Goal: Task Accomplishment & Management: Complete application form

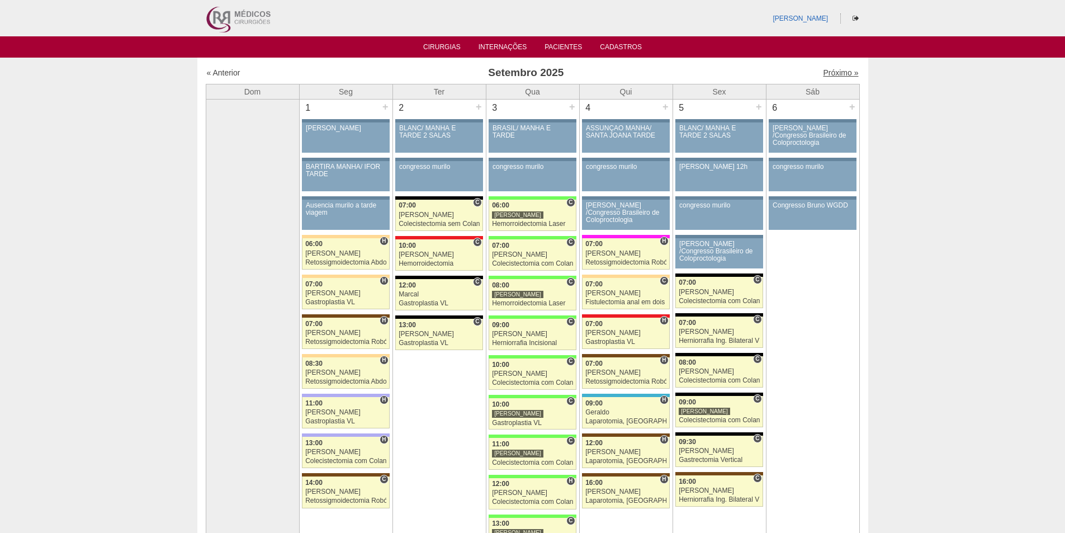
click at [827, 72] on link "Próximo »" at bounding box center [840, 72] width 35 height 9
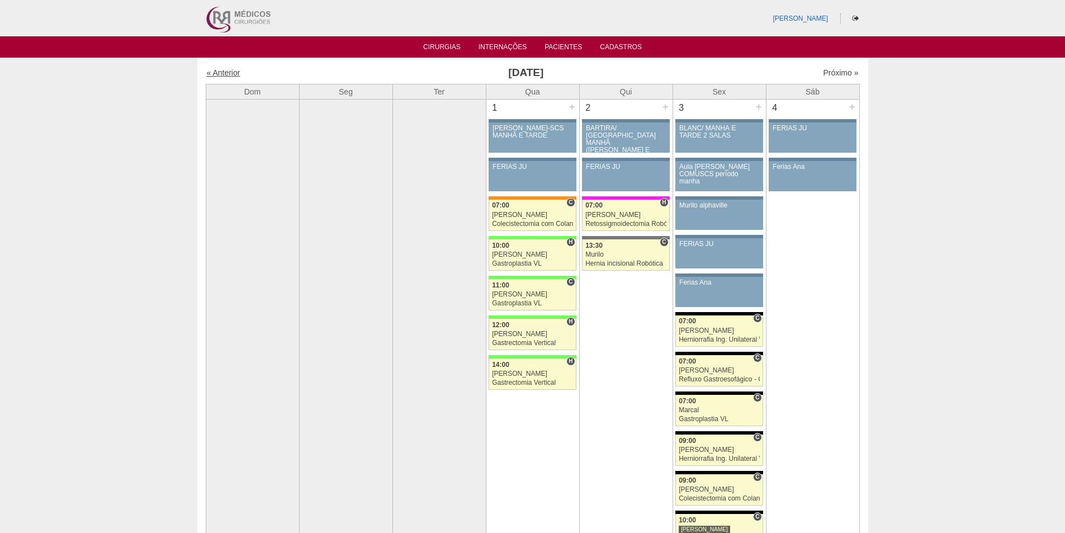
click at [224, 74] on link "« Anterior" at bounding box center [224, 72] width 34 height 9
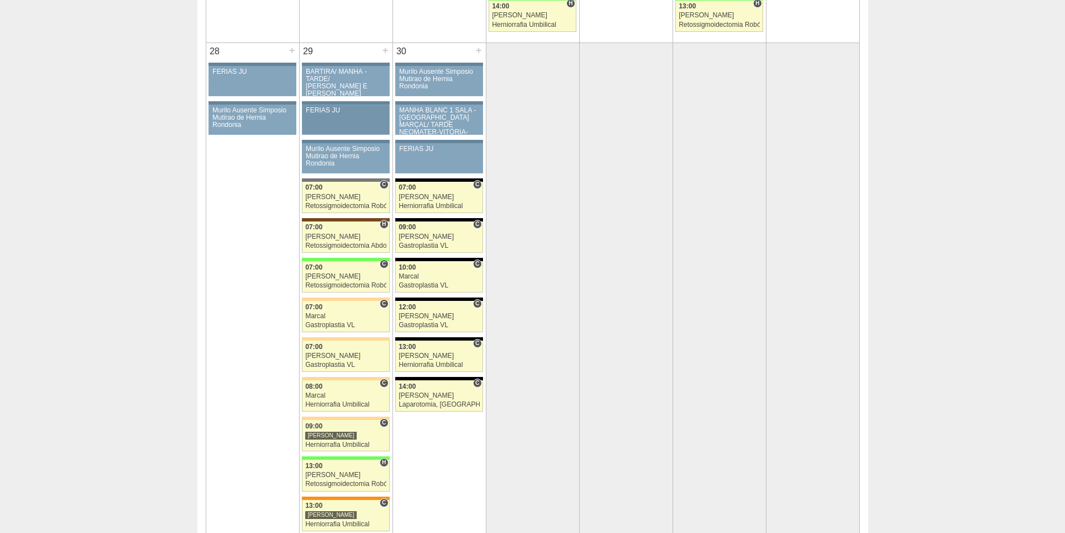
scroll to position [2124, 0]
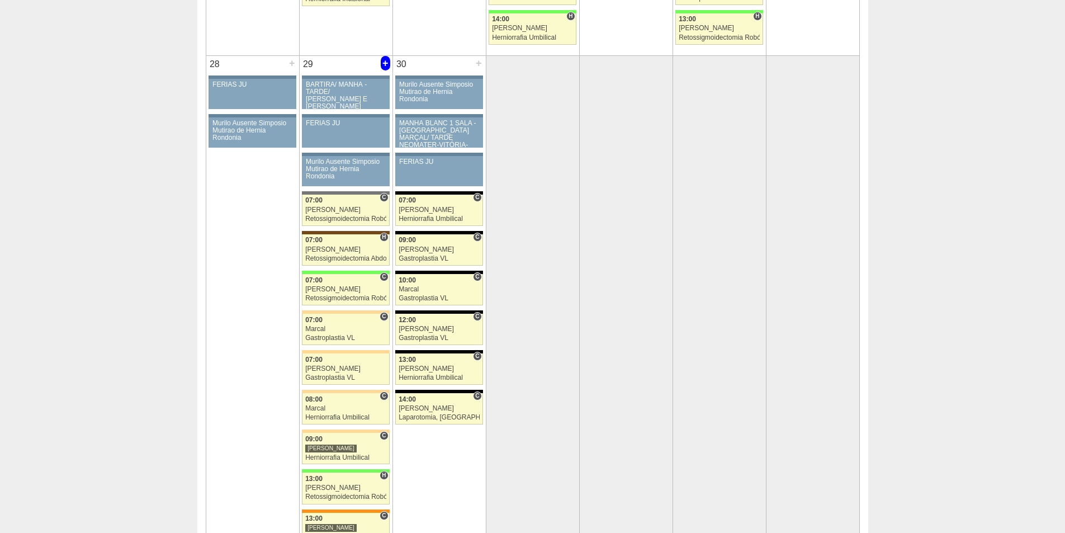
click at [384, 61] on div "+" at bounding box center [386, 63] width 10 height 15
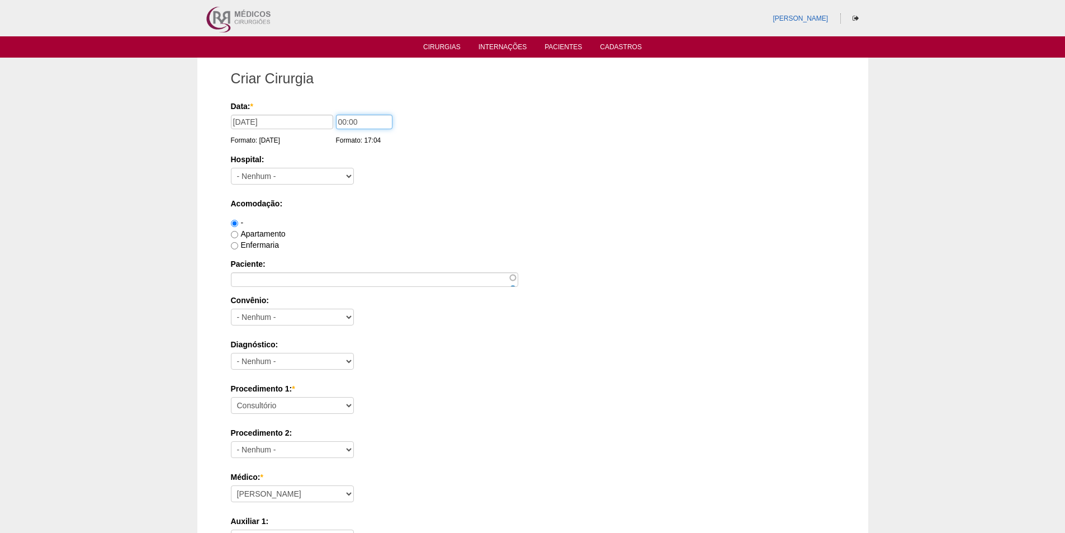
click at [344, 121] on input "00:00" at bounding box center [364, 122] width 56 height 15
click at [349, 124] on input "06:00" at bounding box center [364, 122] width 56 height 15
type input "06:30"
click at [304, 180] on select "- Nenhum - 9 de Julho Albert Einstein Alvorada América Assunção Bartira Benefic…" at bounding box center [292, 176] width 123 height 17
select select "44"
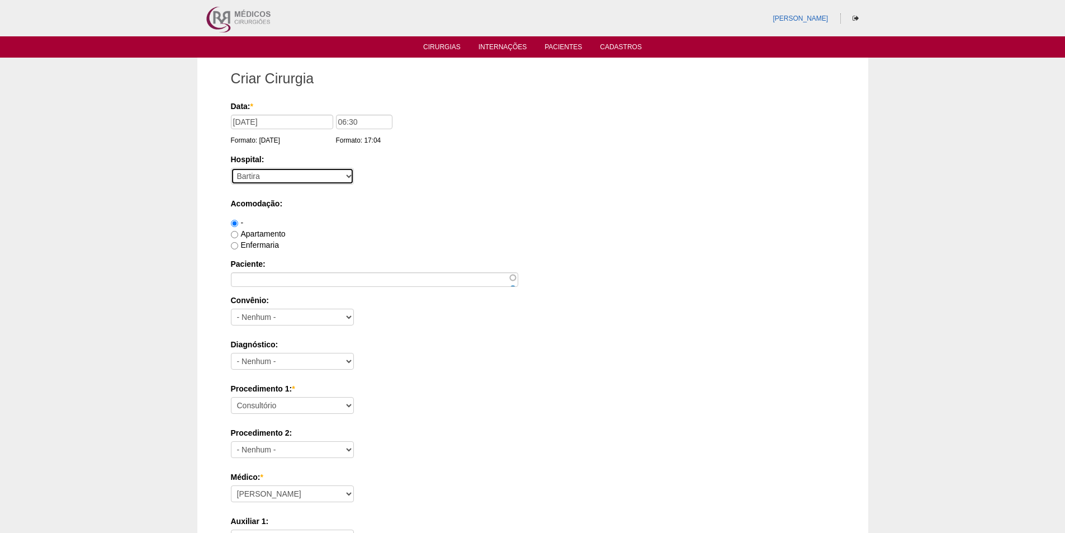
click at [231, 168] on select "- Nenhum - 9 de Julho Albert Einstein Alvorada América Assunção Bartira Benefic…" at bounding box center [292, 176] width 123 height 17
click at [235, 246] on input "Enfermaria" at bounding box center [234, 245] width 7 height 7
radio input "true"
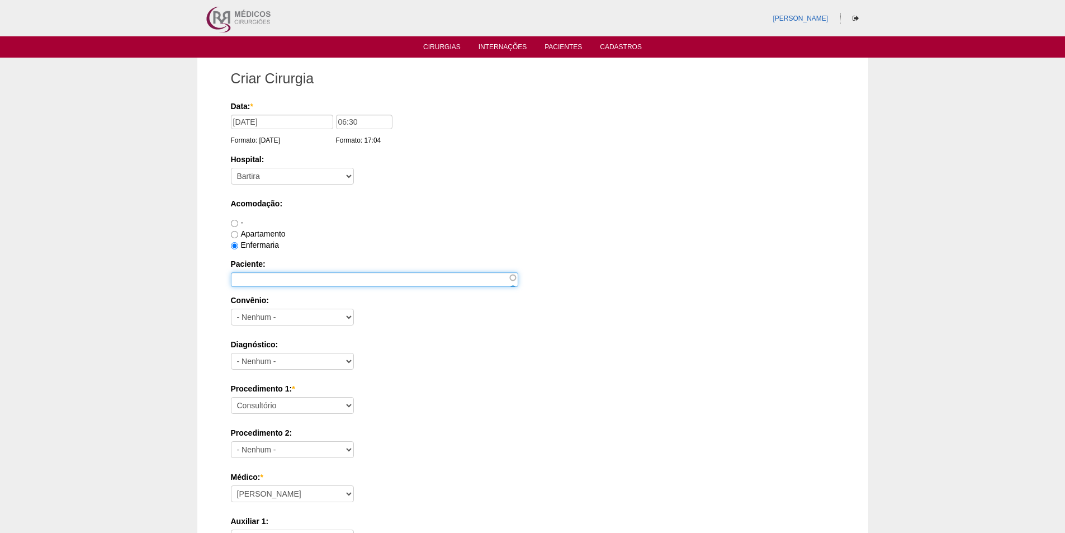
click at [257, 272] on input "Paciente:" at bounding box center [374, 279] width 287 height 15
paste input "Isabella Lopes da Silva"
type input "Isabella Lopes da Silva"
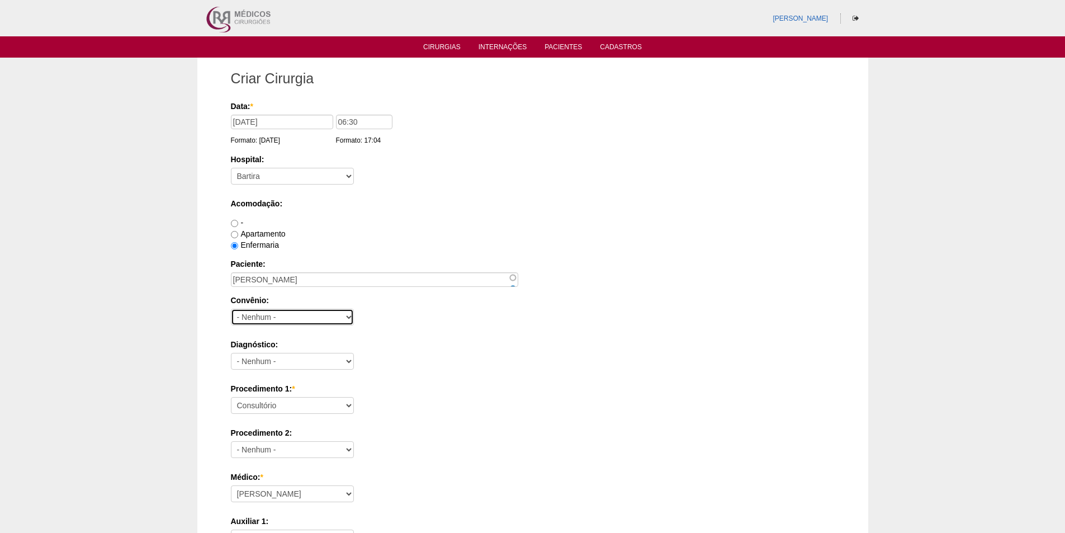
click at [244, 319] on select "- Nenhum - Abet Afresp Allianz Amil Blue Life Caasp Cabesp Caixa de Pensões Car…" at bounding box center [292, 317] width 123 height 17
select select "26"
click at [231, 309] on select "- Nenhum - Abet Afresp Allianz Amil Blue Life Caasp Cabesp Caixa de Pensões Car…" at bounding box center [292, 317] width 123 height 17
click at [290, 363] on select "- Nenhum - Abdome Agudo Abscesso Hepático Abscesso Perianal Abscesso Peritoneal…" at bounding box center [292, 361] width 123 height 17
select select "3707"
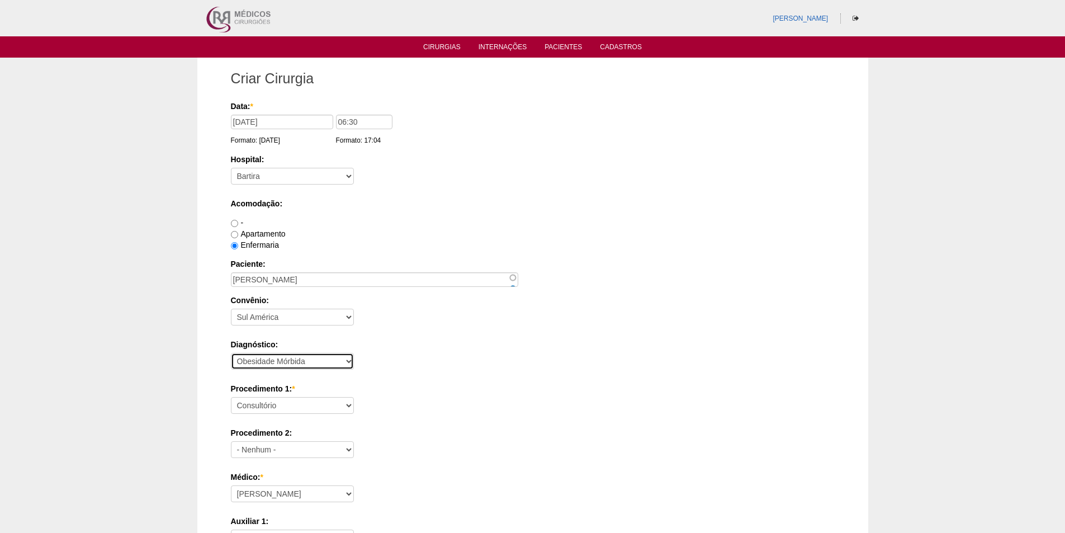
click at [231, 353] on select "- Nenhum - Abdome Agudo Abscesso Hepático Abscesso Perianal Abscesso Peritoneal…" at bounding box center [292, 361] width 123 height 17
click at [273, 405] on select "Consultório Abscesso Hepático - Drenagem Abscesso perianal Amputação Abdômino P…" at bounding box center [292, 405] width 123 height 17
select select "3710"
click at [231, 397] on select "Consultório Abscesso Hepático - Drenagem Abscesso perianal Amputação Abdômino P…" at bounding box center [292, 405] width 123 height 17
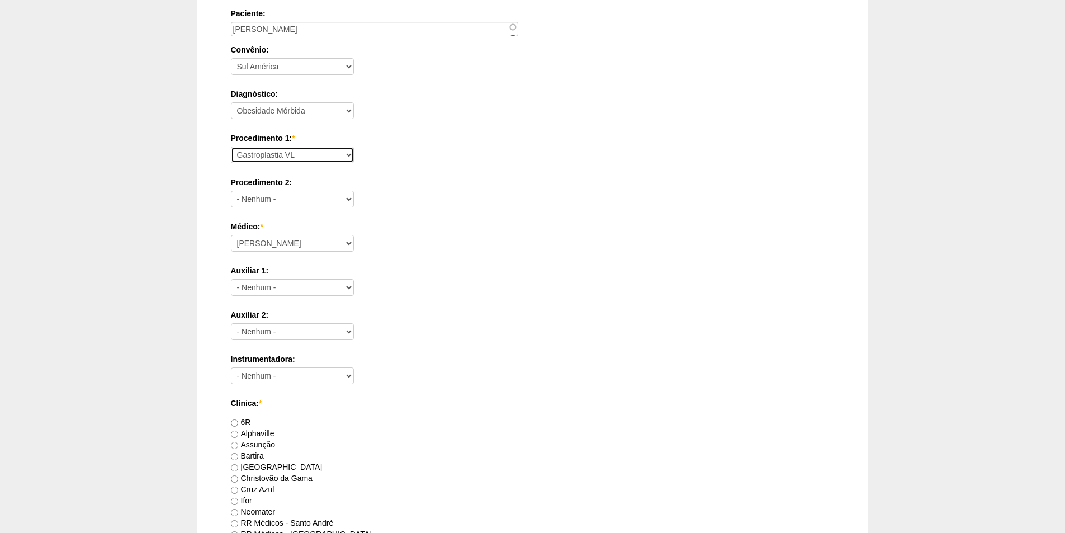
scroll to position [391, 0]
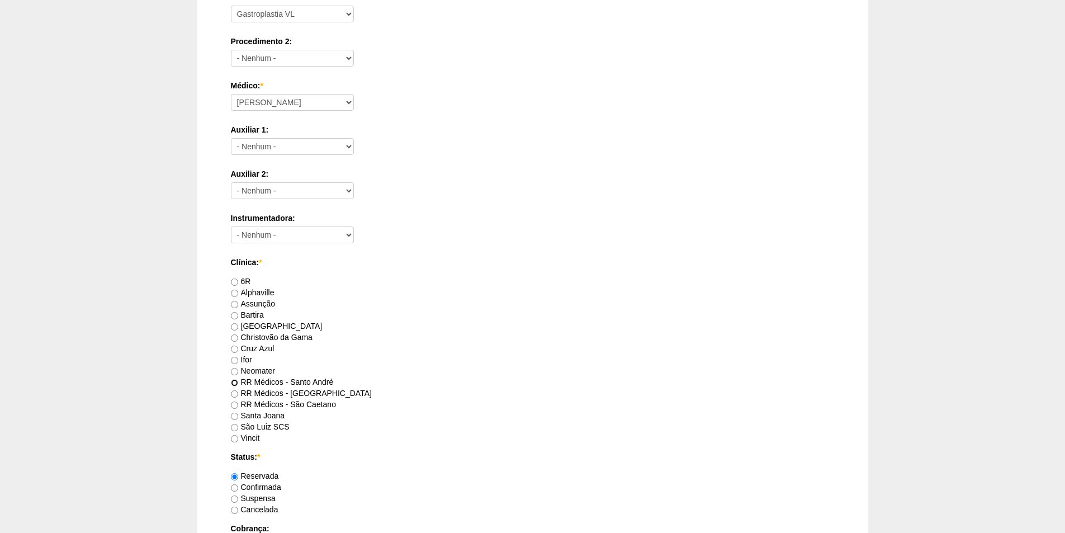
click at [238, 384] on input "RR Médicos - Santo André" at bounding box center [234, 382] width 7 height 7
radio input "true"
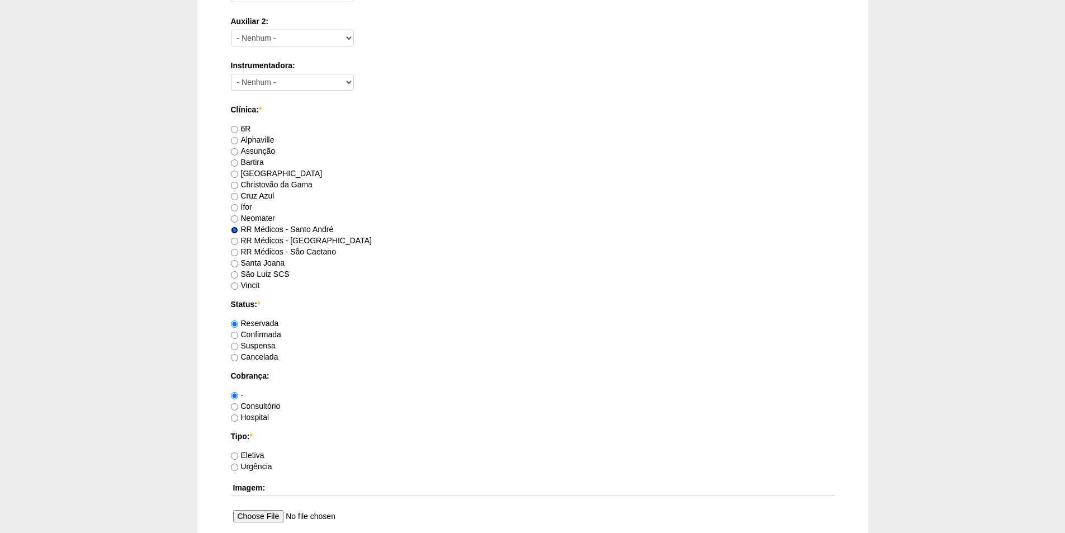
scroll to position [559, 0]
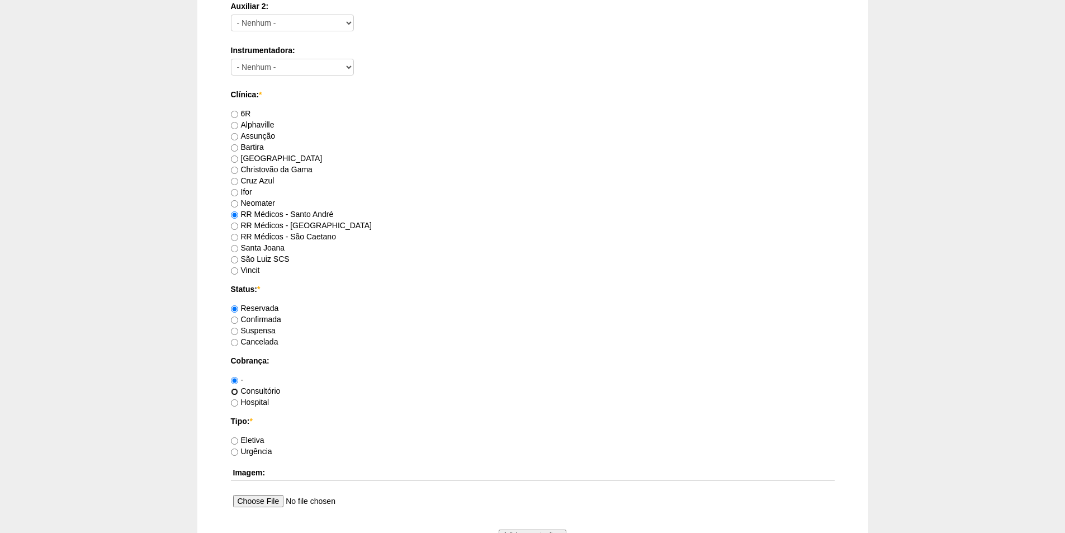
click at [236, 392] on input "Consultório" at bounding box center [234, 391] width 7 height 7
radio input "true"
drag, startPoint x: 235, startPoint y: 439, endPoint x: 248, endPoint y: 435, distance: 14.0
click at [236, 438] on input "Eletiva" at bounding box center [234, 440] width 7 height 7
radio input "true"
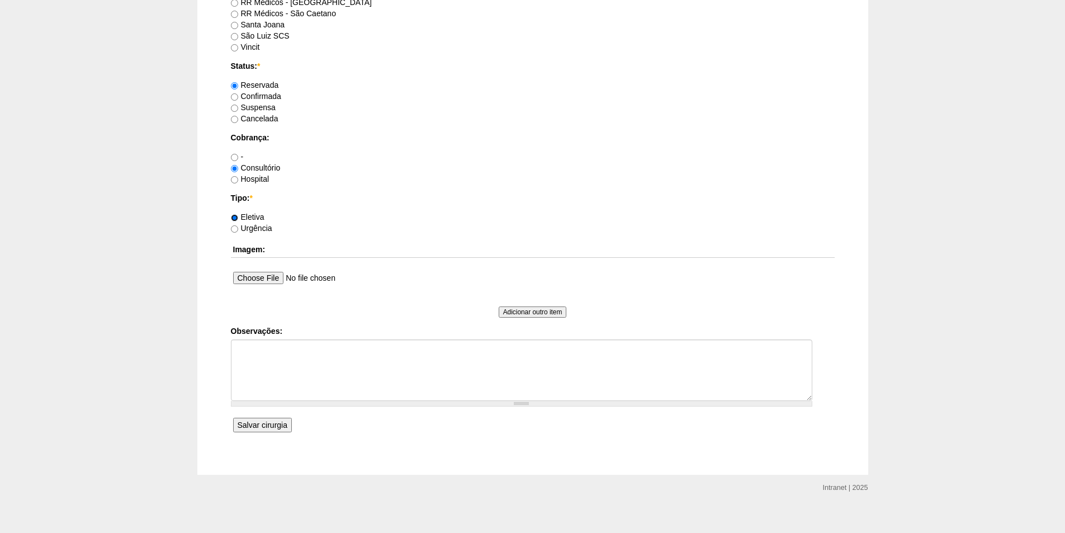
scroll to position [783, 0]
click at [272, 423] on input "Salvar cirurgia" at bounding box center [262, 424] width 59 height 15
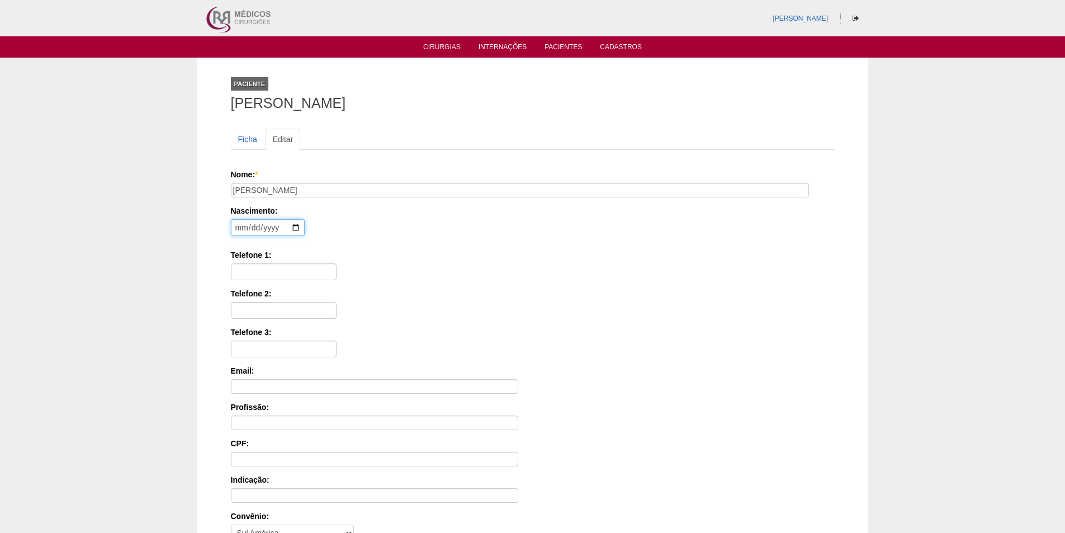
click at [240, 230] on input "date" at bounding box center [268, 227] width 74 height 17
type input "[DATE]"
click at [380, 259] on label "Telefone 1:" at bounding box center [533, 254] width 604 height 11
click at [336, 263] on input "Telefone 1:" at bounding box center [284, 271] width 106 height 17
paste input "95315-6695"
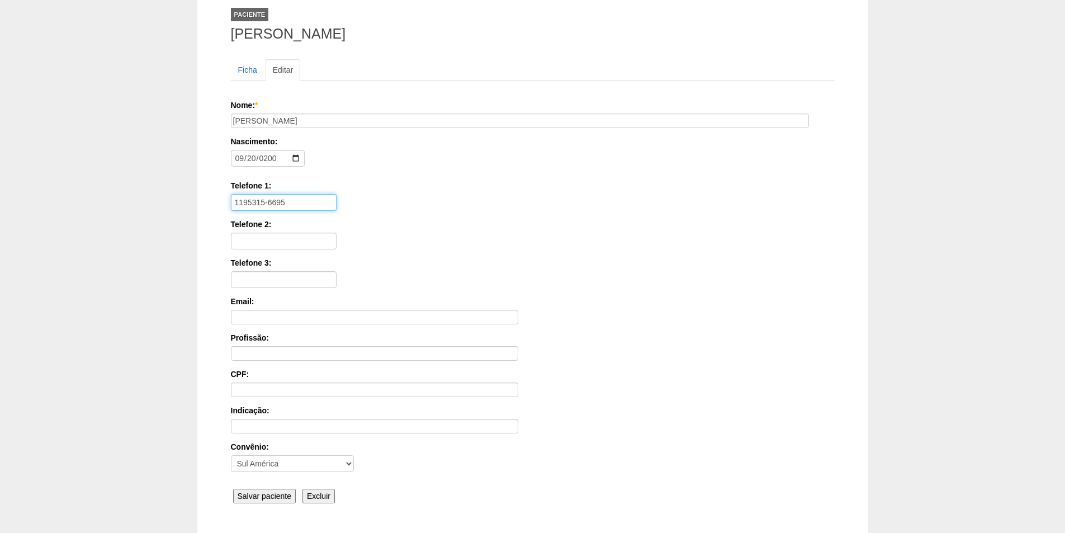
scroll to position [150, 0]
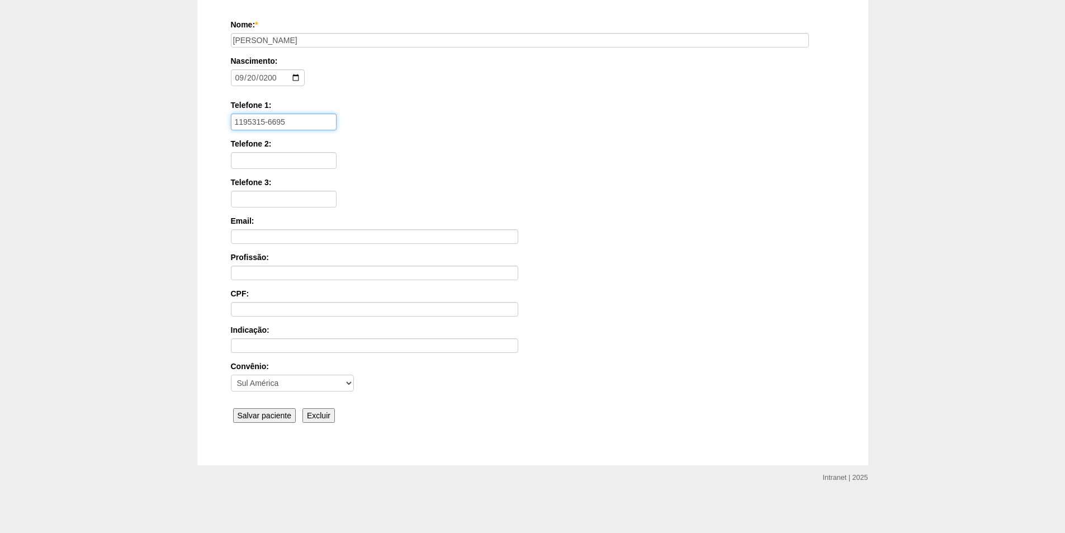
type input "1195315-6695"
click at [275, 414] on input "Salvar paciente" at bounding box center [264, 415] width 63 height 15
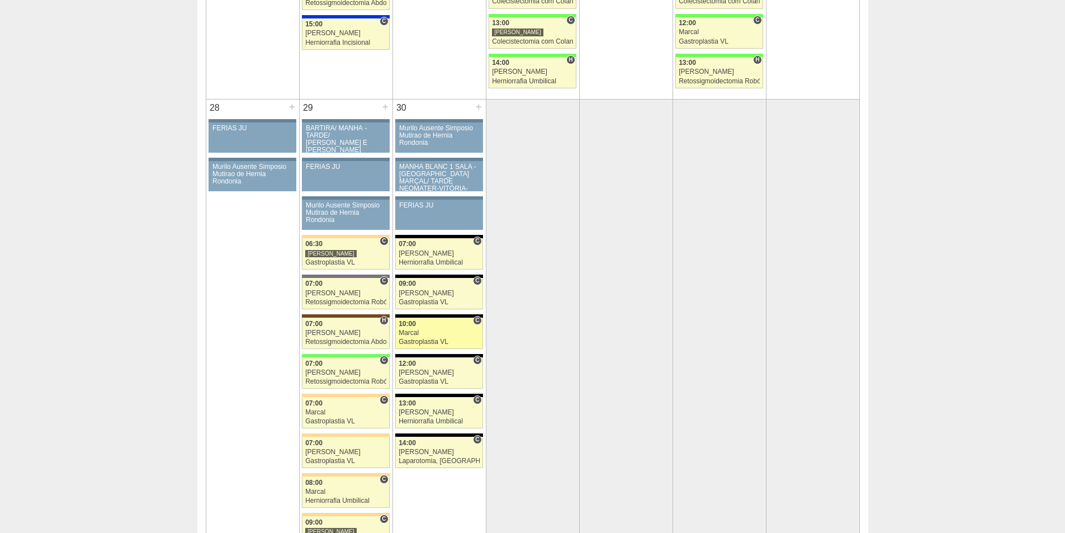
scroll to position [2292, 0]
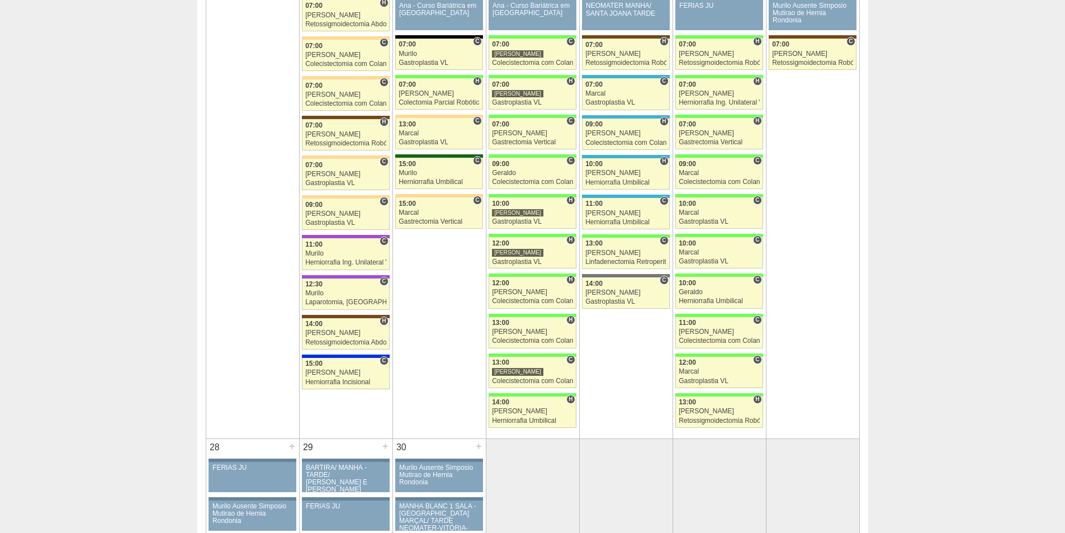
scroll to position [1789, 0]
